Goal: Entertainment & Leisure: Consume media (video, audio)

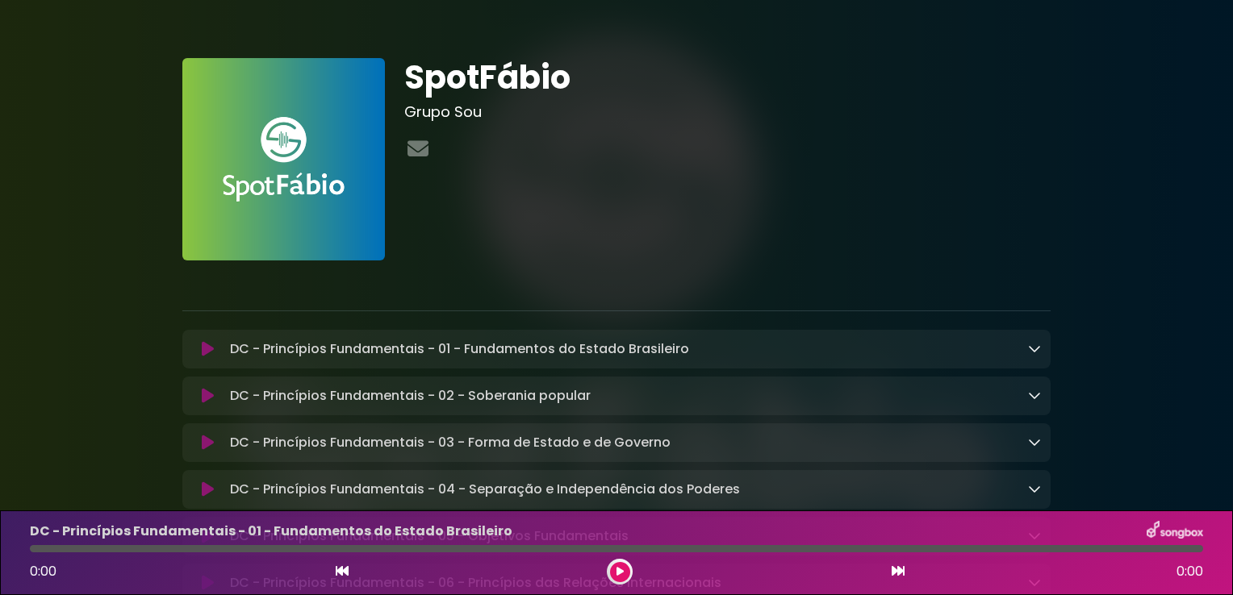
scroll to position [161, 0]
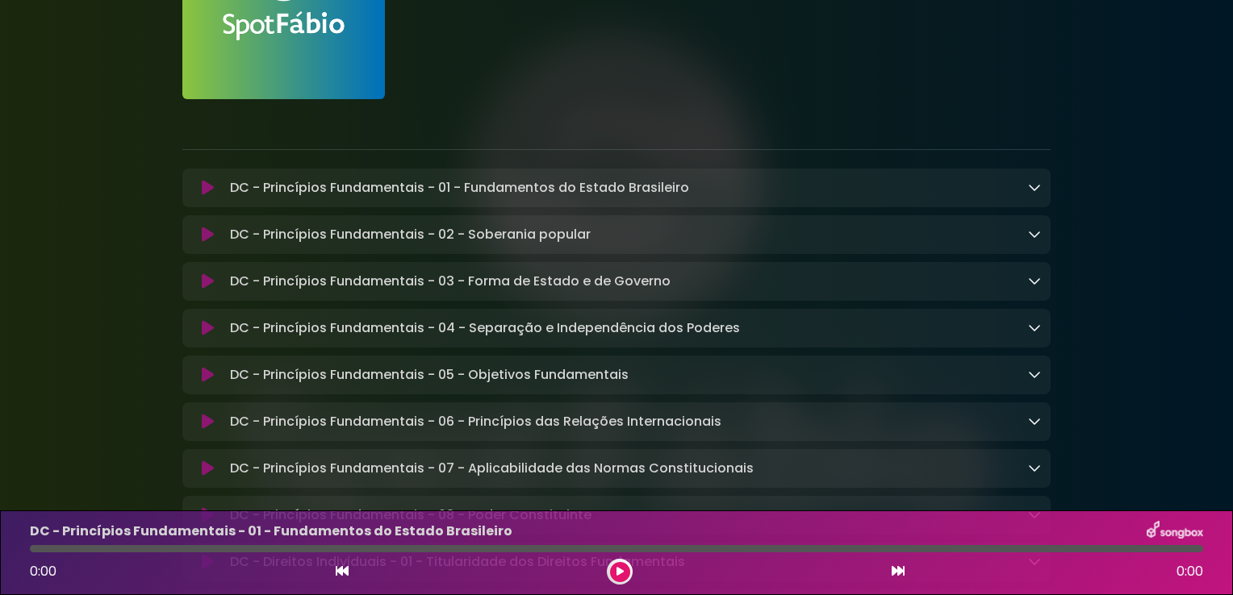
click at [203, 189] on icon at bounding box center [208, 188] width 12 height 16
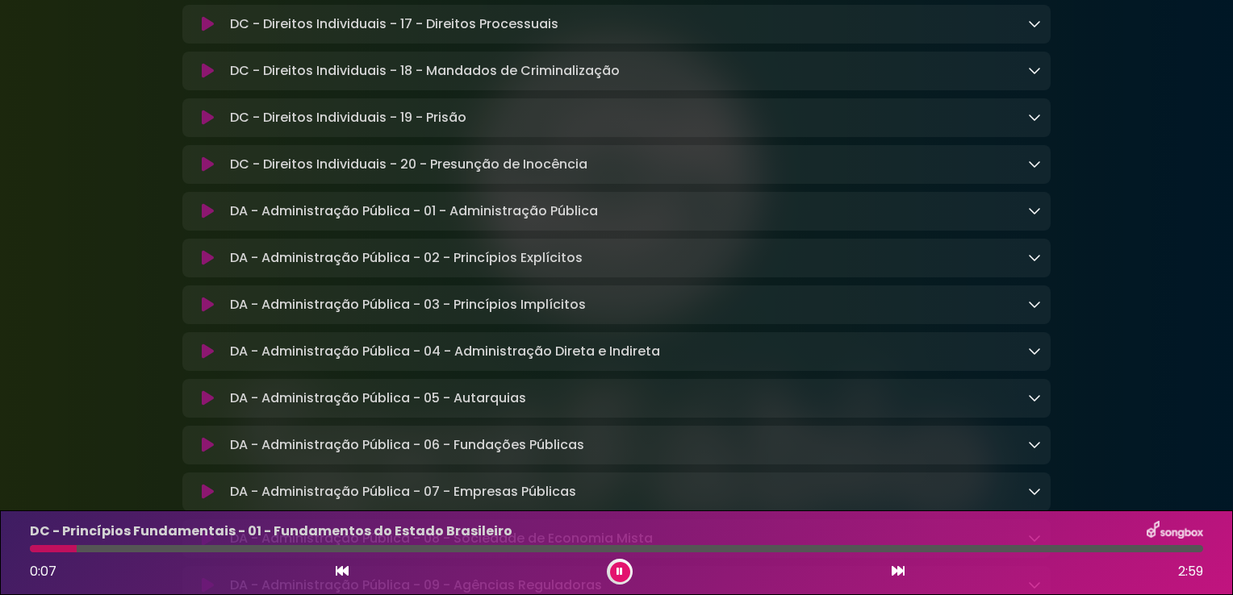
scroll to position [1454, 0]
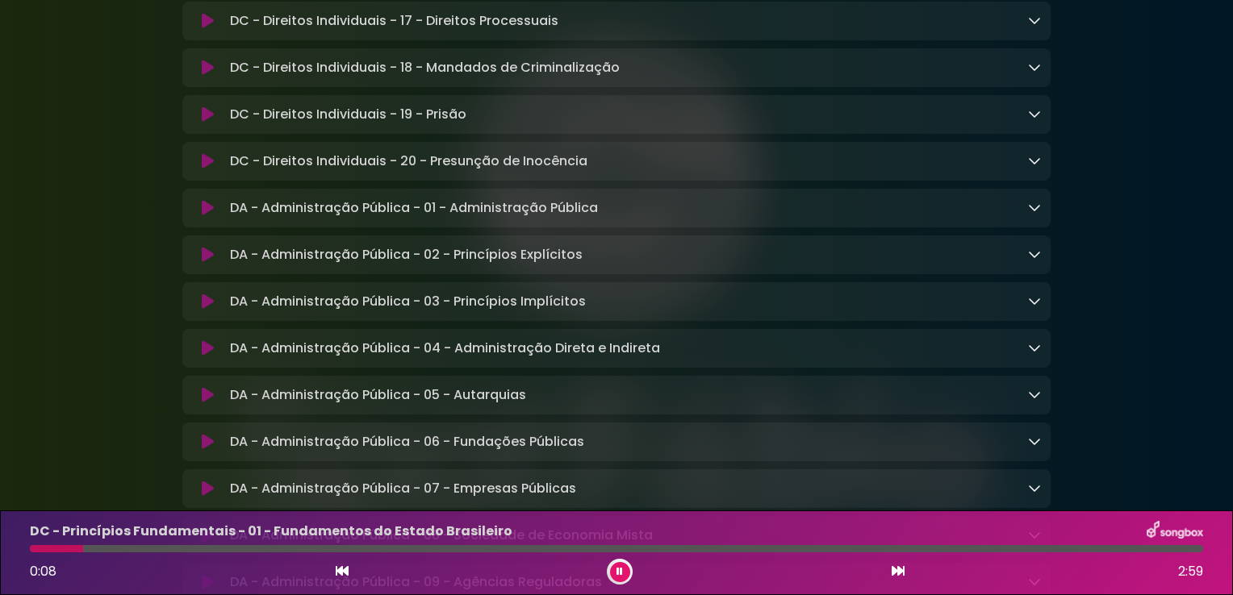
click at [211, 216] on icon at bounding box center [208, 208] width 12 height 16
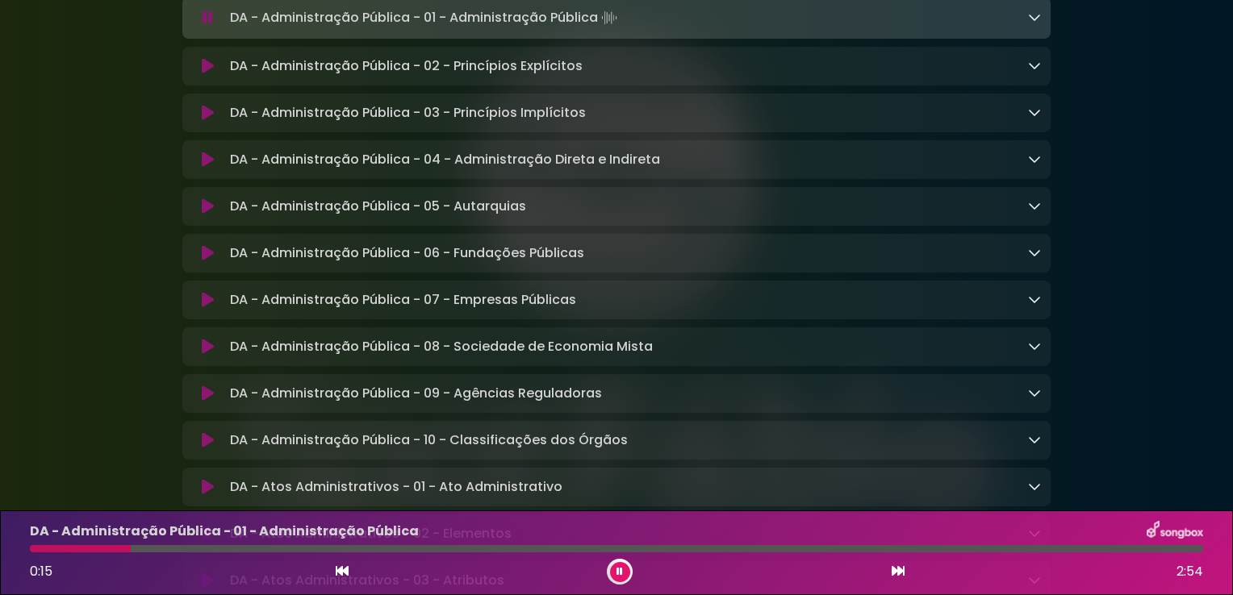
scroll to position [1613, 0]
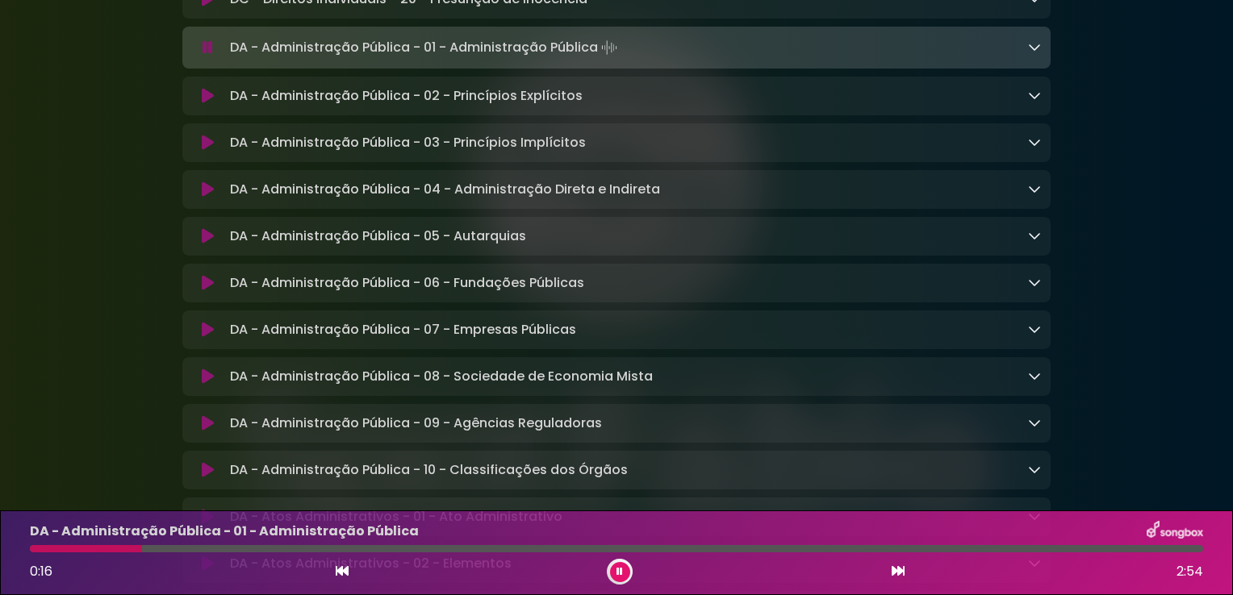
click at [1033, 53] on icon at bounding box center [1034, 46] width 13 height 13
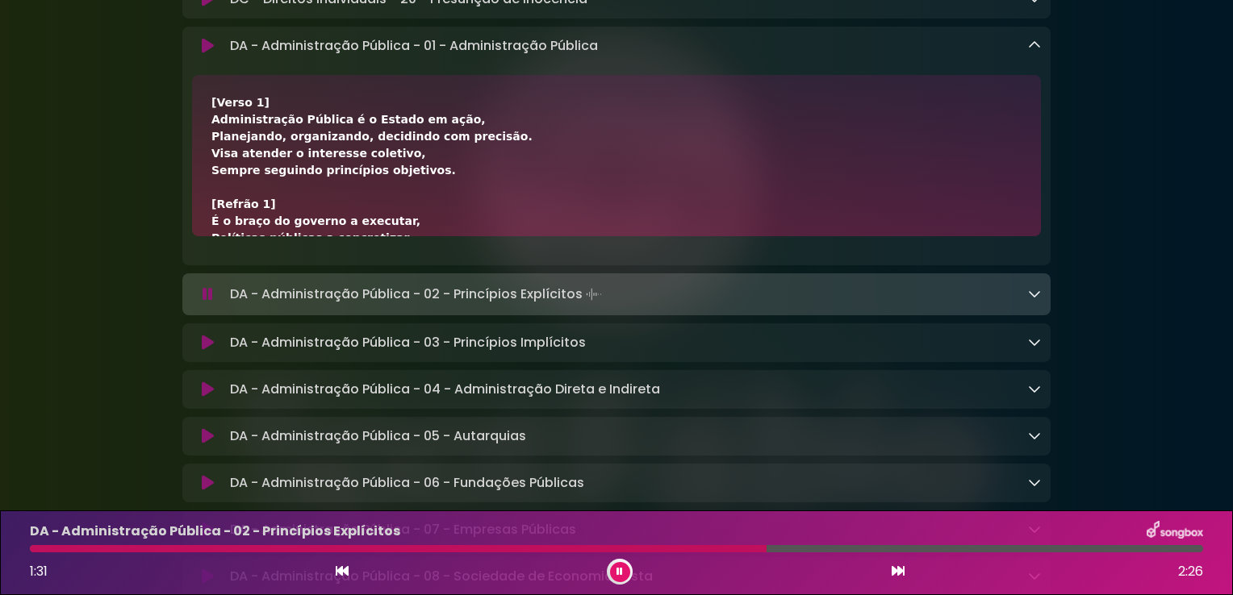
click at [623, 571] on button at bounding box center [620, 572] width 20 height 20
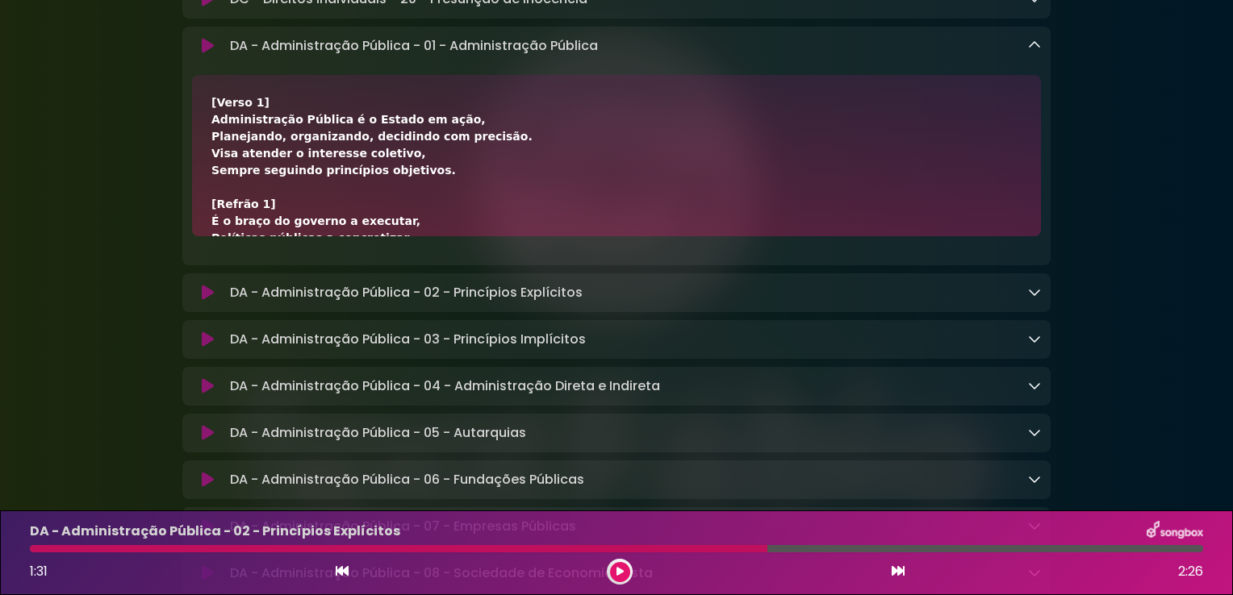
click at [623, 577] on button at bounding box center [620, 572] width 20 height 20
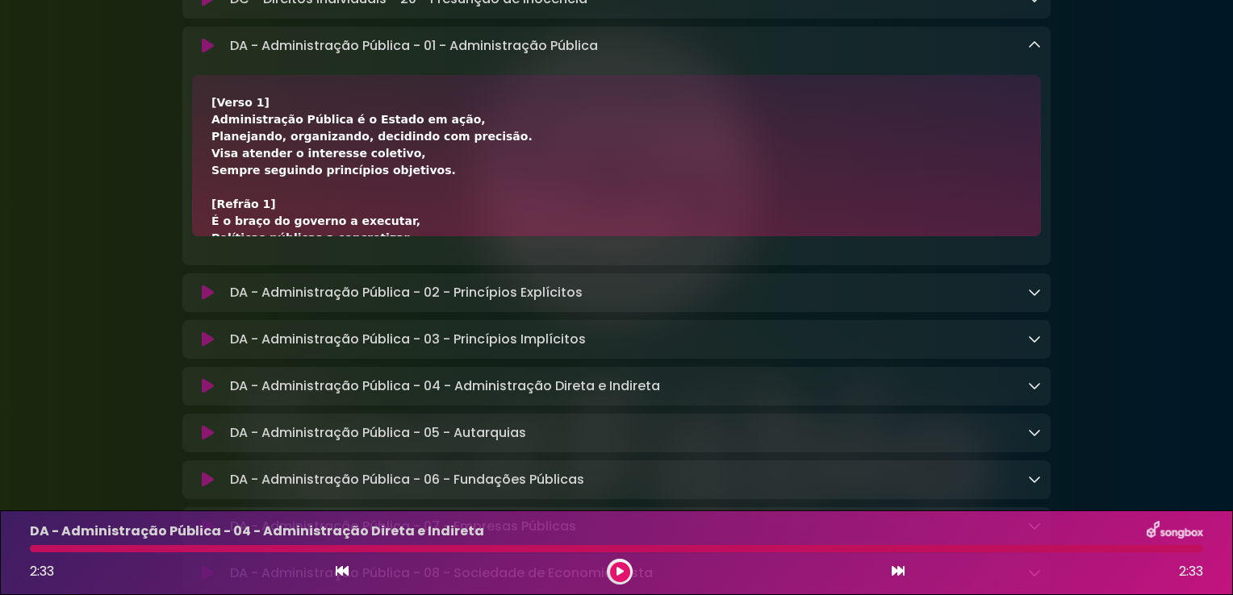
click at [620, 562] on button at bounding box center [620, 572] width 20 height 20
click at [616, 571] on icon at bounding box center [619, 572] width 7 height 10
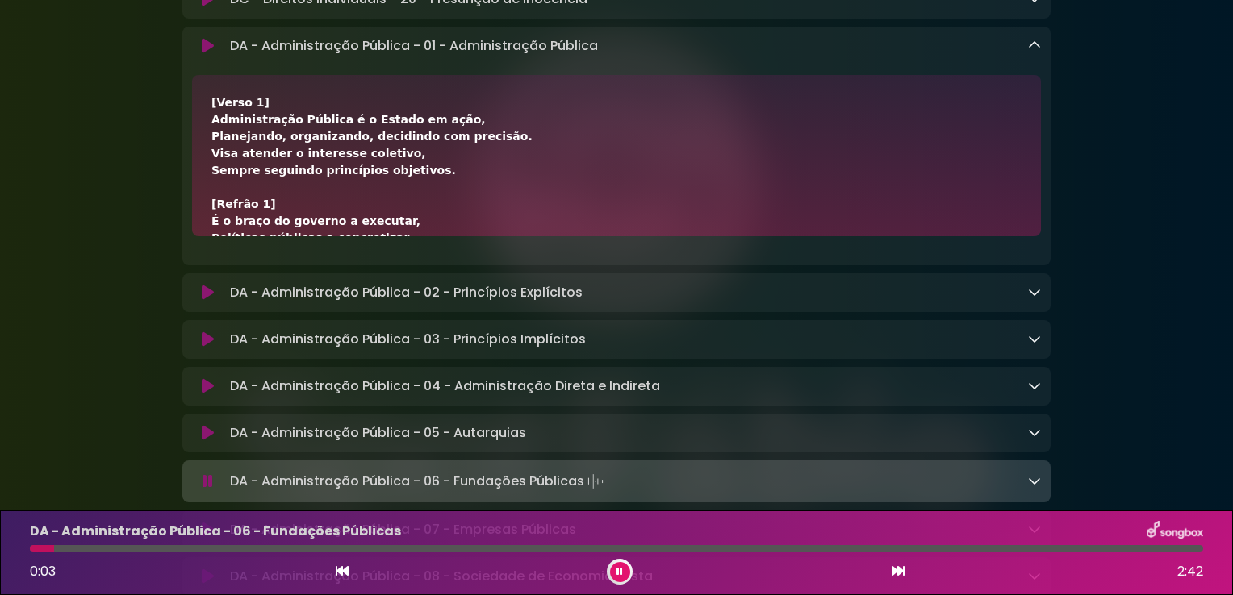
click at [883, 571] on div "0:03 2:42" at bounding box center [616, 572] width 1192 height 26
click at [889, 569] on div "0:00 2:42" at bounding box center [616, 572] width 1192 height 26
click at [889, 569] on div "0:02 2:30" at bounding box center [616, 572] width 1192 height 26
click at [889, 569] on div "0:03 2:30" at bounding box center [616, 572] width 1192 height 26
drag, startPoint x: 889, startPoint y: 569, endPoint x: 897, endPoint y: 574, distance: 9.0
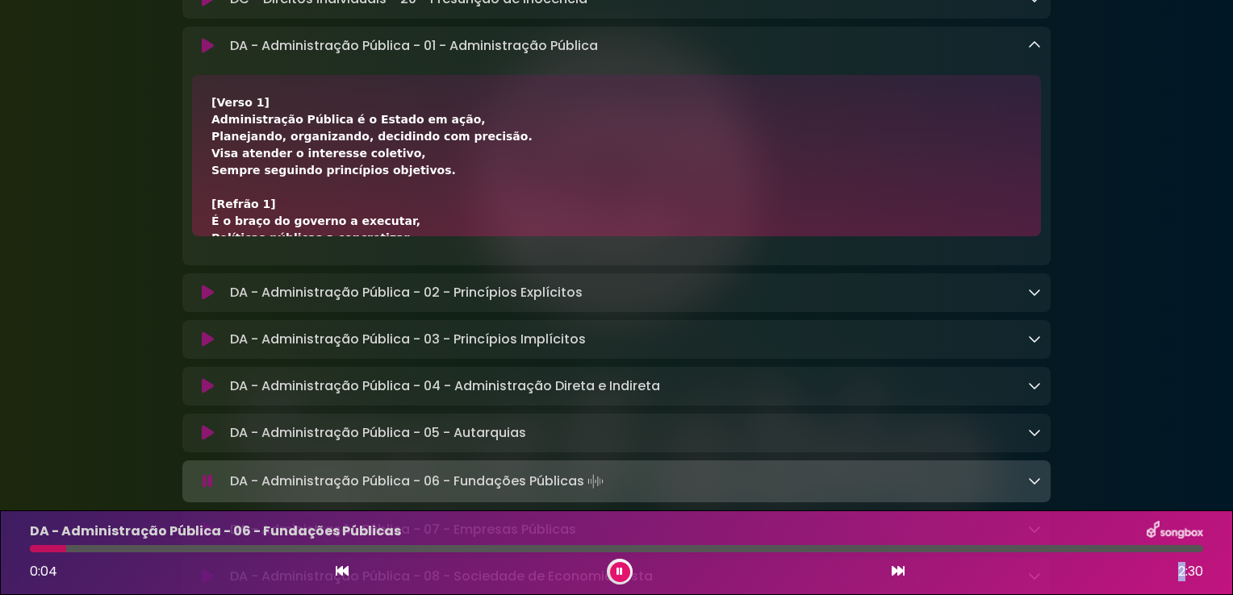
click at [897, 574] on icon at bounding box center [897, 571] width 13 height 13
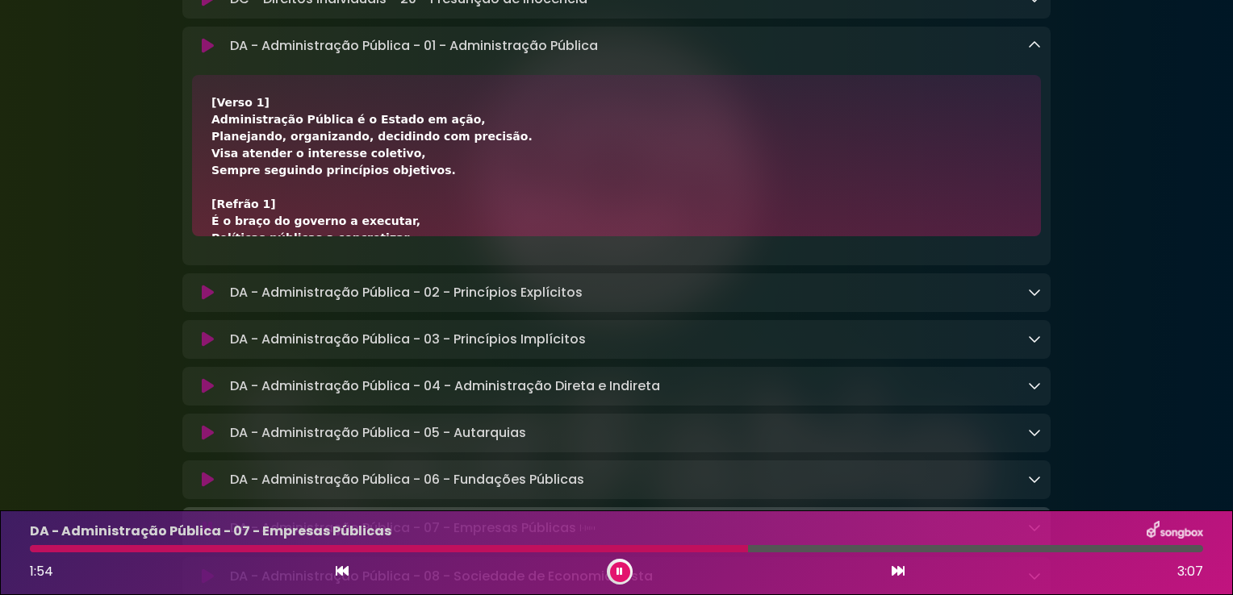
click at [617, 579] on button at bounding box center [620, 572] width 20 height 20
